Goal: Information Seeking & Learning: Learn about a topic

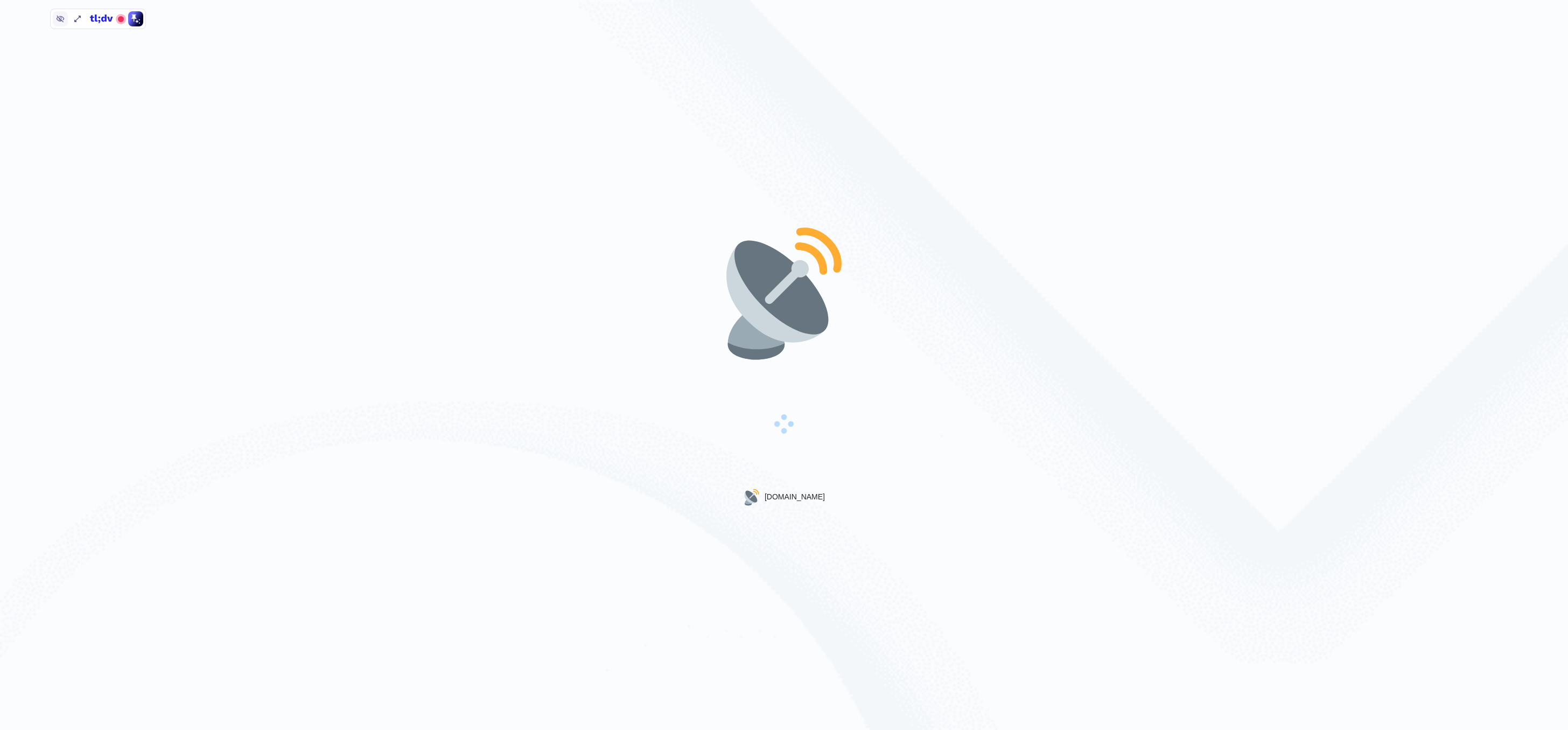
click at [61, 16] on icon at bounding box center [60, 19] width 8 height 7
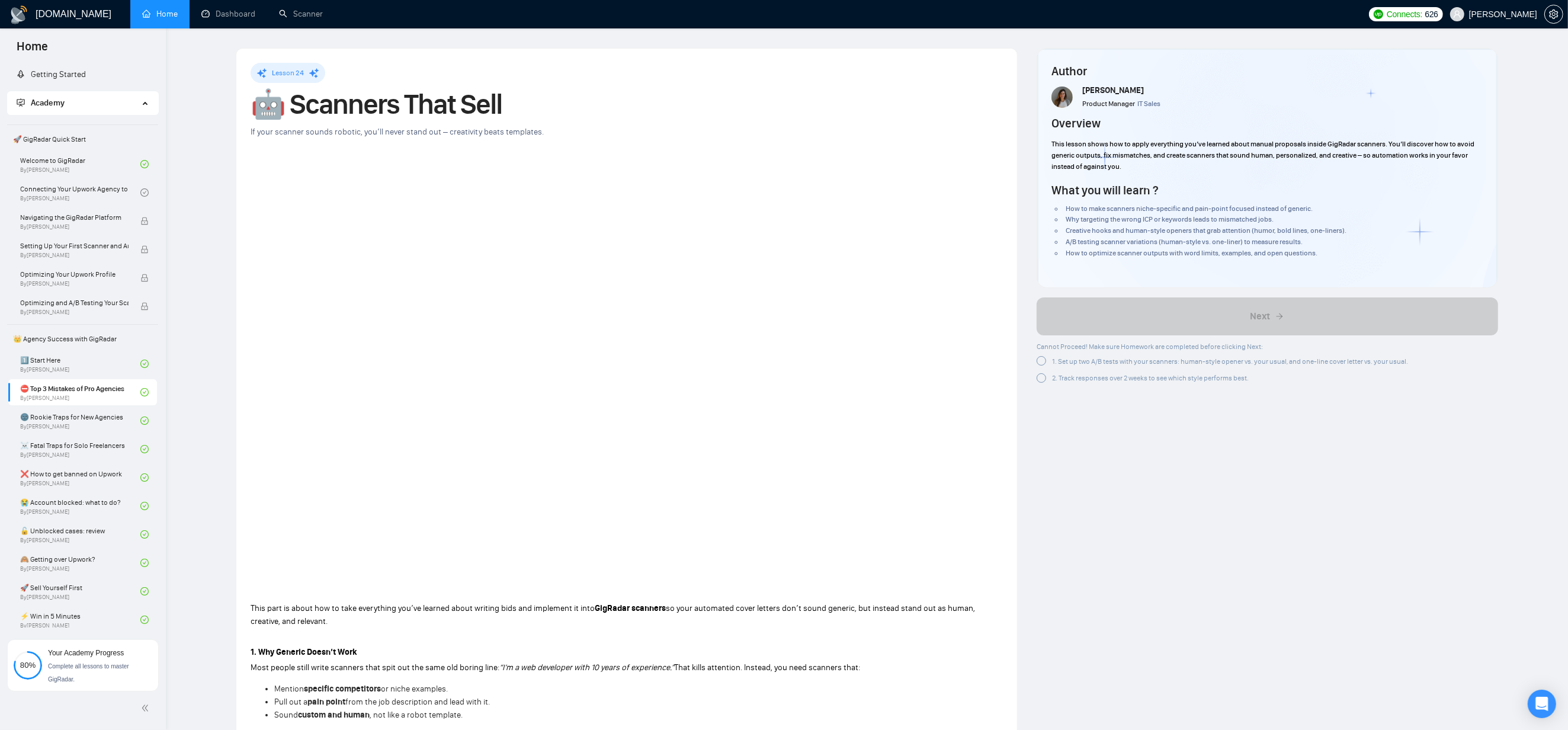
click at [578, 12] on ul "Home Dashboard Scanner" at bounding box center [743, 14] width 1240 height 28
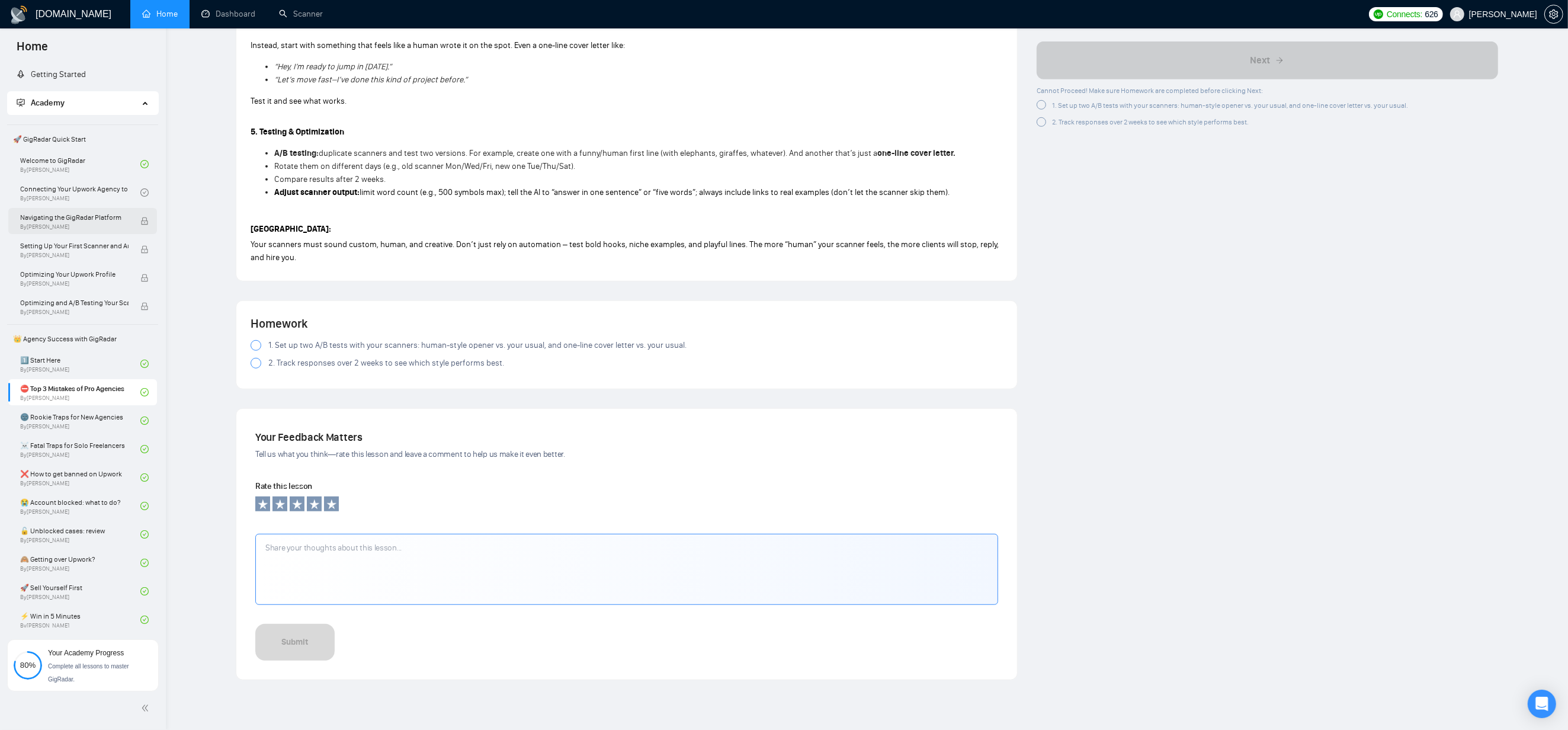
scroll to position [1060, 0]
